Goal: Task Accomplishment & Management: Complete application form

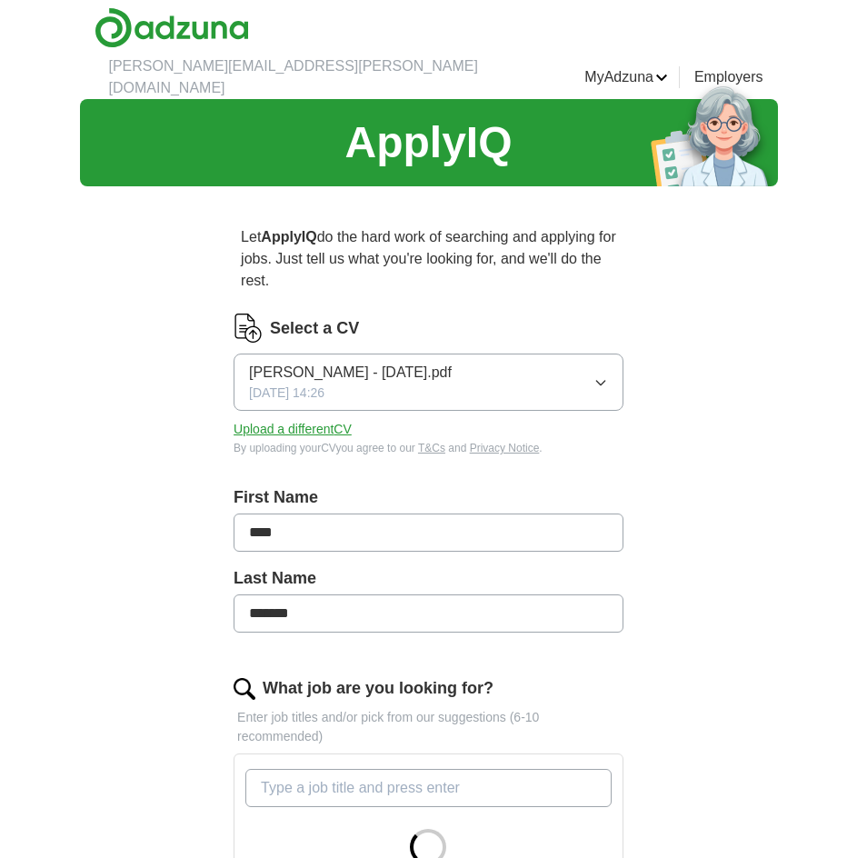
click at [376, 769] on input "What job are you looking for?" at bounding box center [428, 788] width 366 height 38
type input "Data Analyst"
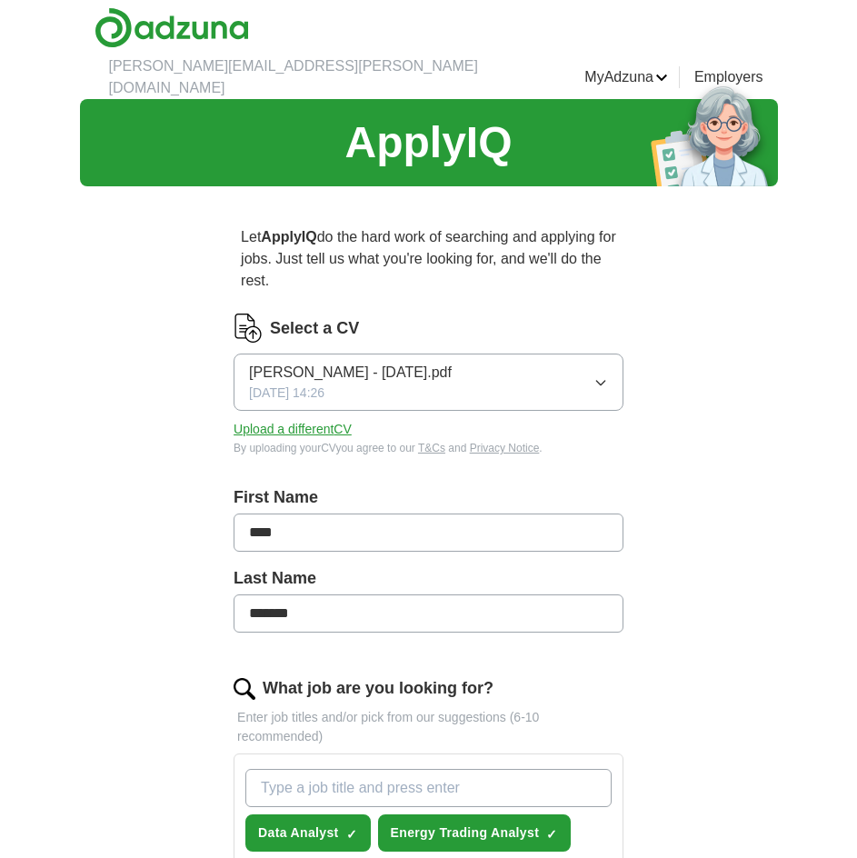
click at [456, 769] on input "What job are you looking for?" at bounding box center [428, 788] width 366 height 38
type input "Finance Analyst"
drag, startPoint x: 686, startPoint y: 697, endPoint x: 643, endPoint y: 553, distance: 149.8
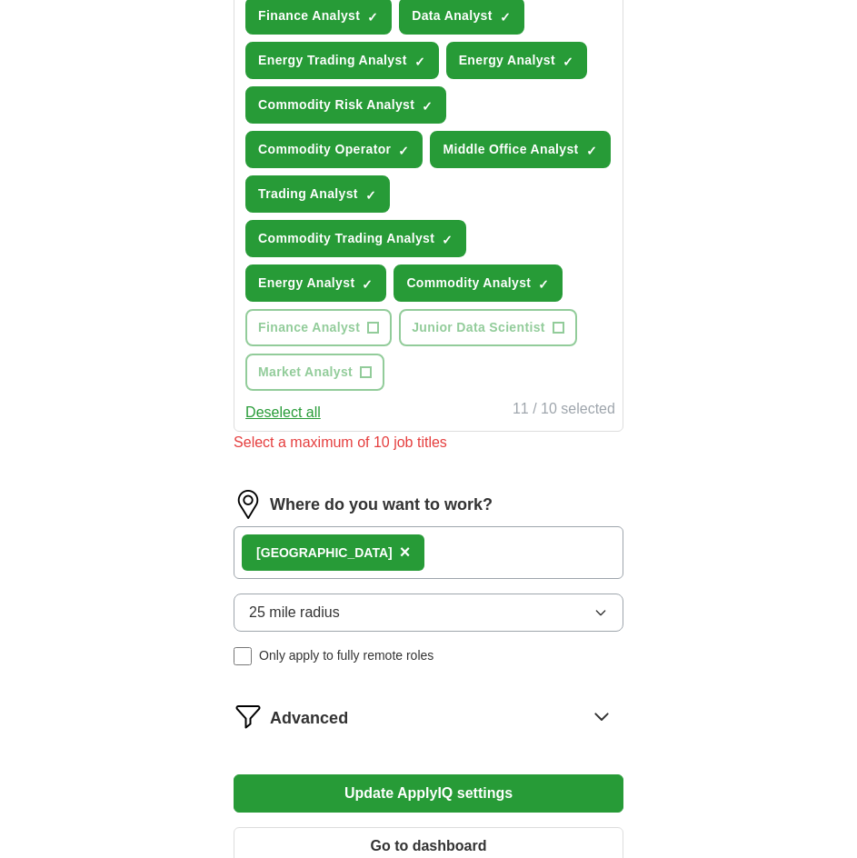
scroll to position [818, 0]
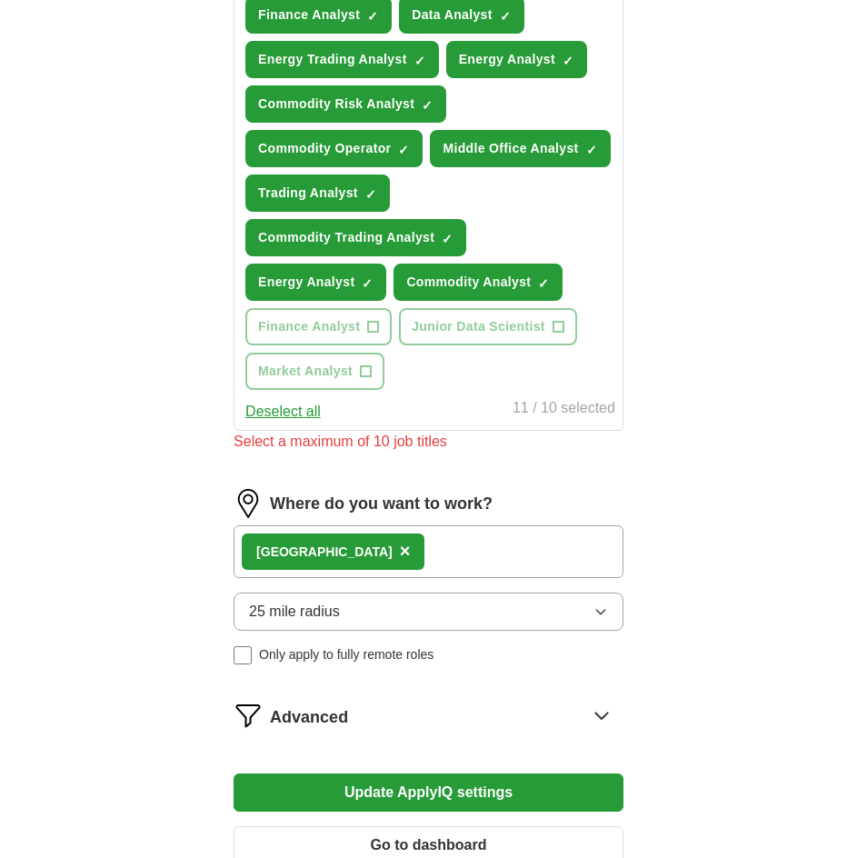
click at [493, 773] on button "Update ApplyIQ settings" at bounding box center [429, 792] width 390 height 38
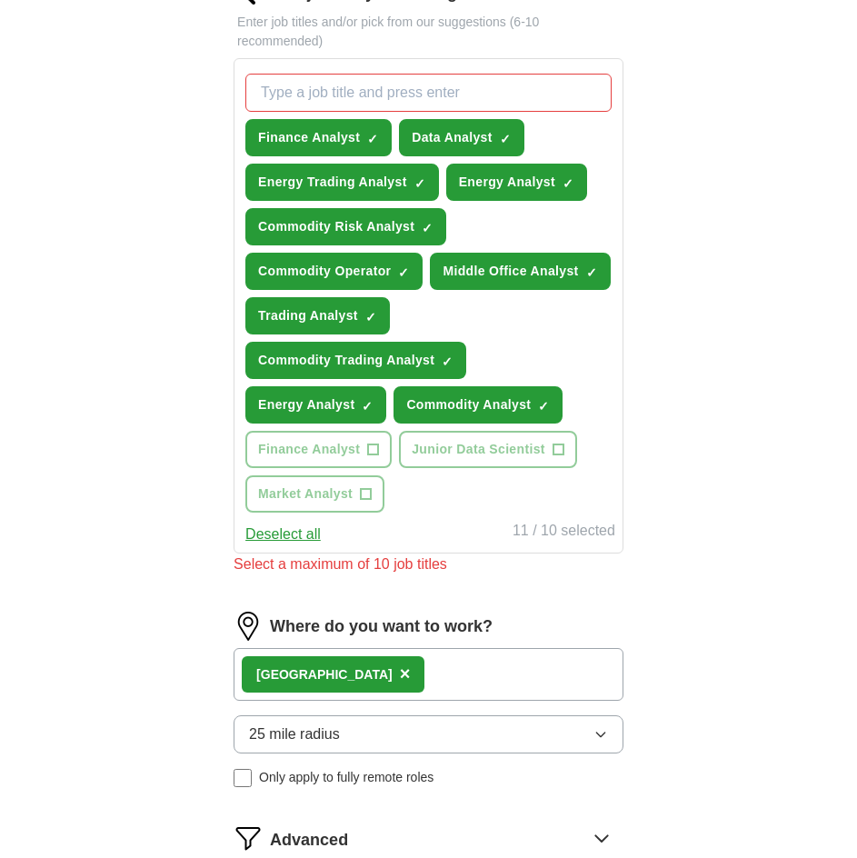
scroll to position [454, 0]
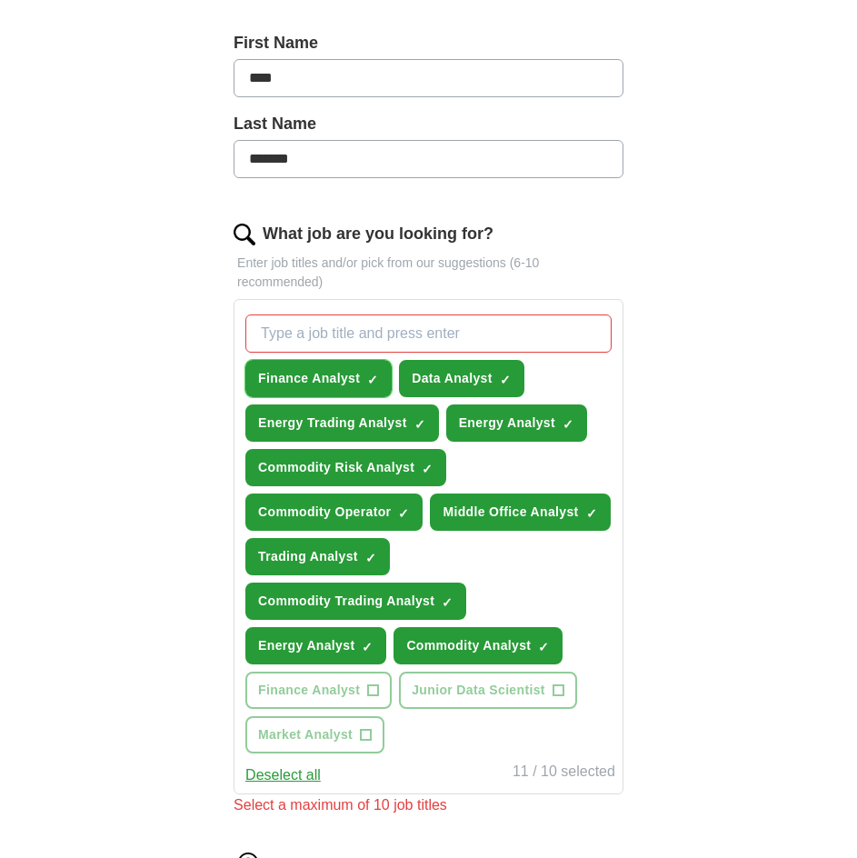
click at [0, 0] on span "×" at bounding box center [0, 0] width 0 height 0
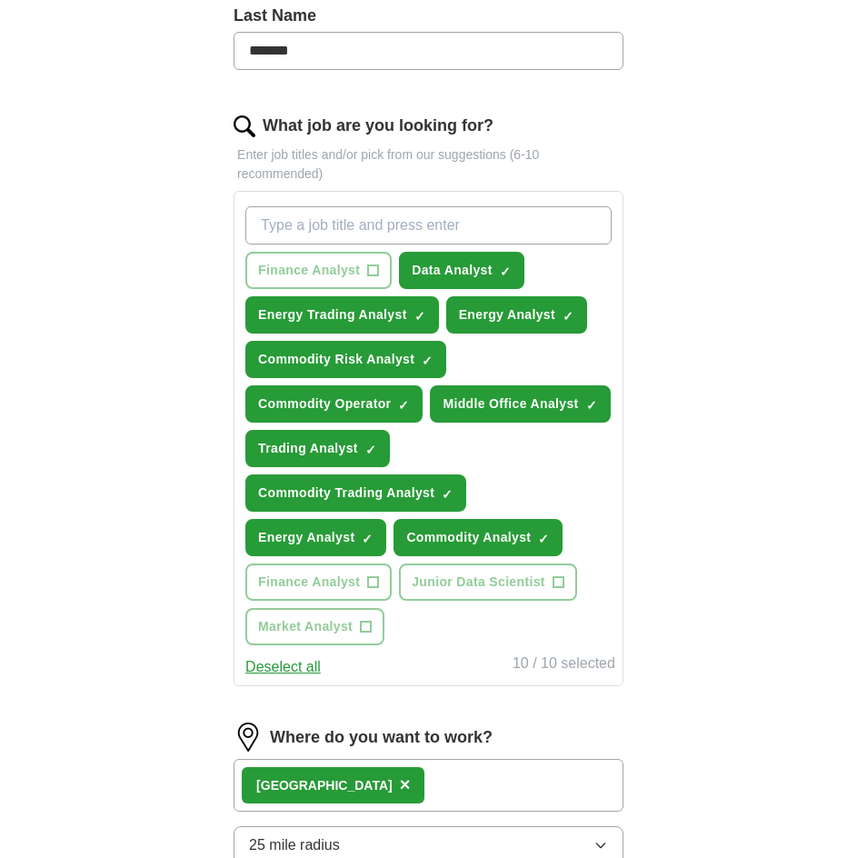
scroll to position [727, 0]
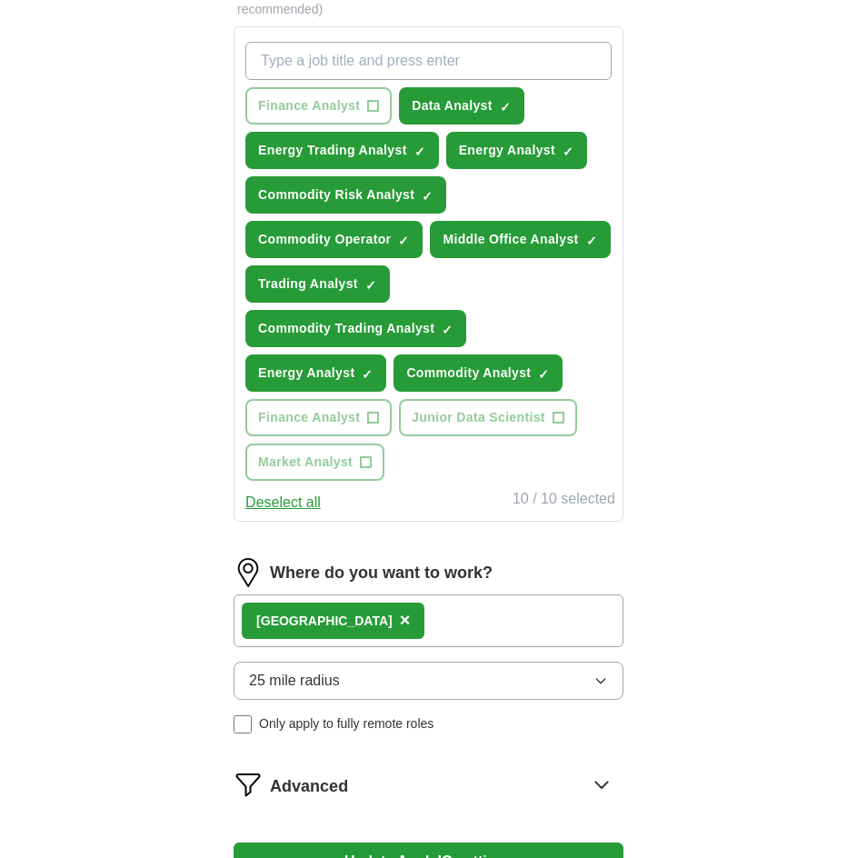
click at [382, 842] on button "Update ApplyIQ settings" at bounding box center [429, 861] width 390 height 38
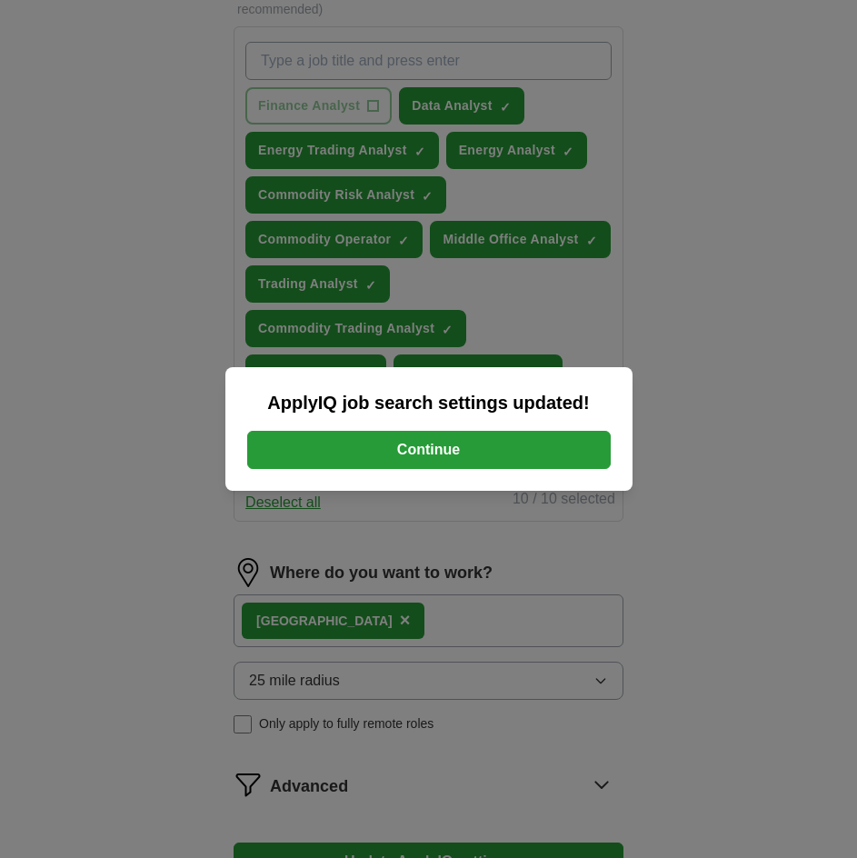
click at [527, 459] on button "Continue" at bounding box center [429, 450] width 364 height 38
